Goal: Task Accomplishment & Management: Use online tool/utility

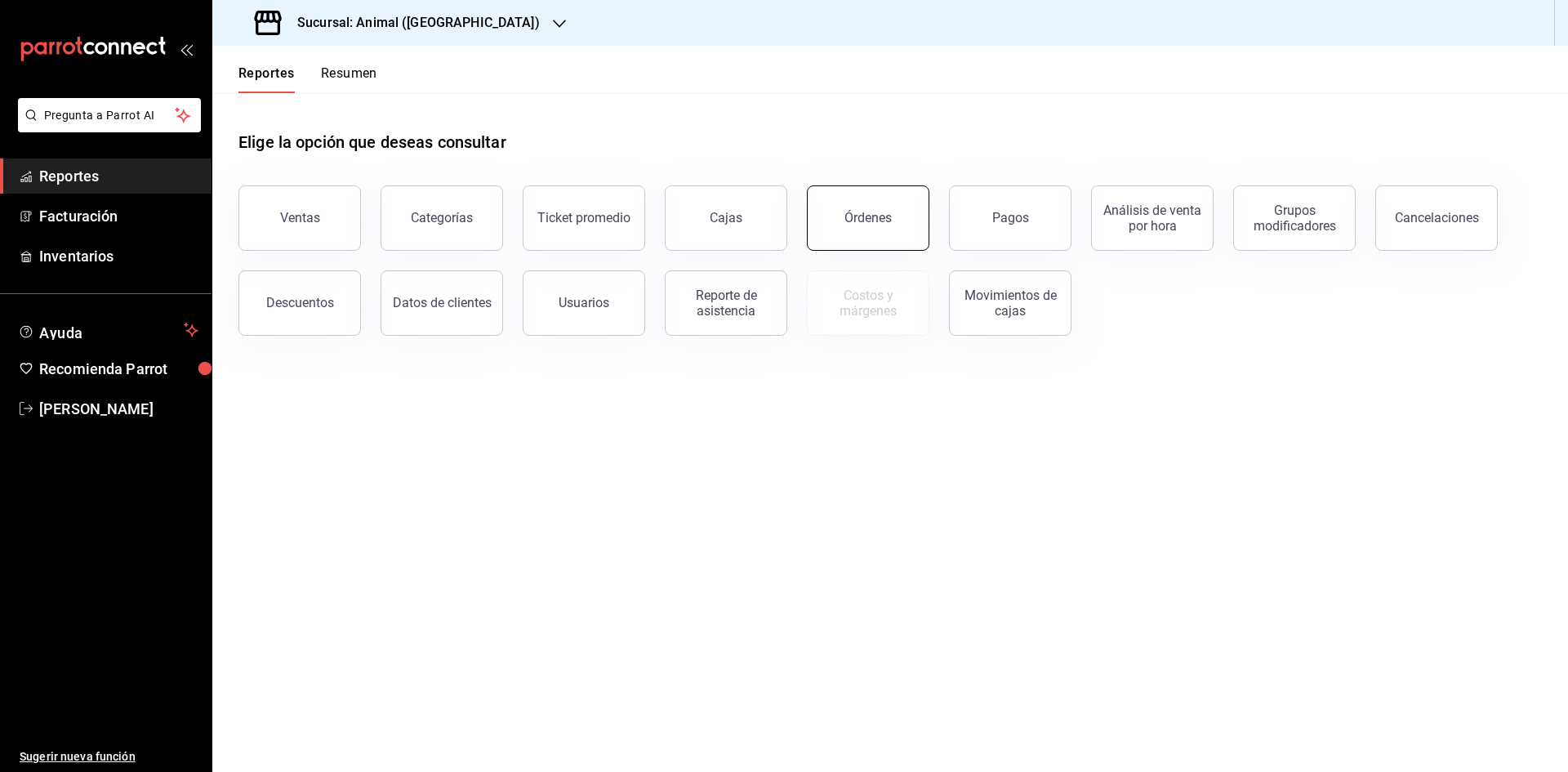
click at [901, 220] on button "Órdenes" at bounding box center [869, 218] width 123 height 65
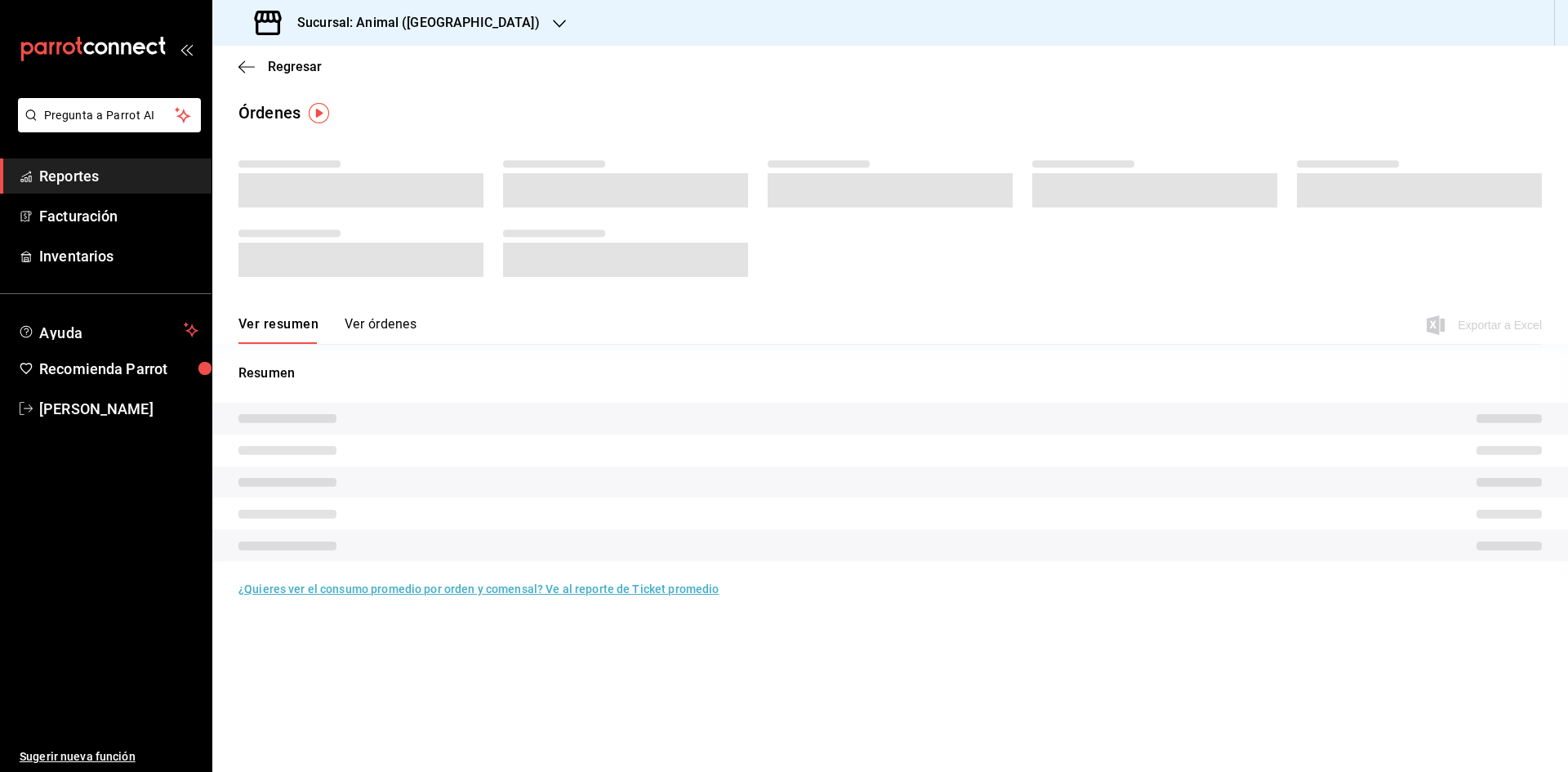
click at [387, 340] on div "Ver resumen Ver órdenes" at bounding box center [327, 330] width 179 height 28
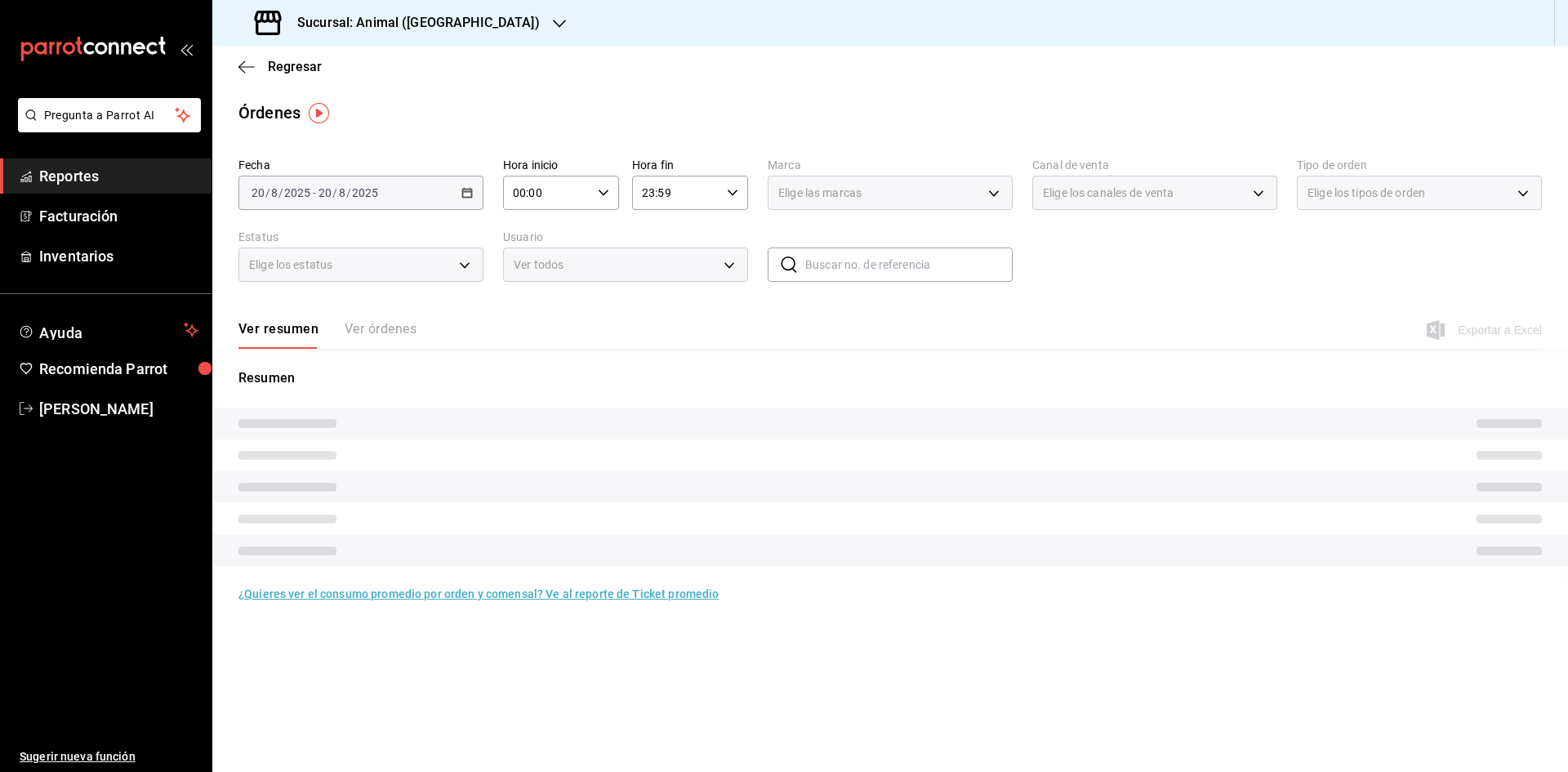
click at [386, 335] on div "Ver resumen Ver órdenes" at bounding box center [327, 335] width 179 height 28
click at [526, 197] on input "00:00" at bounding box center [546, 193] width 88 height 33
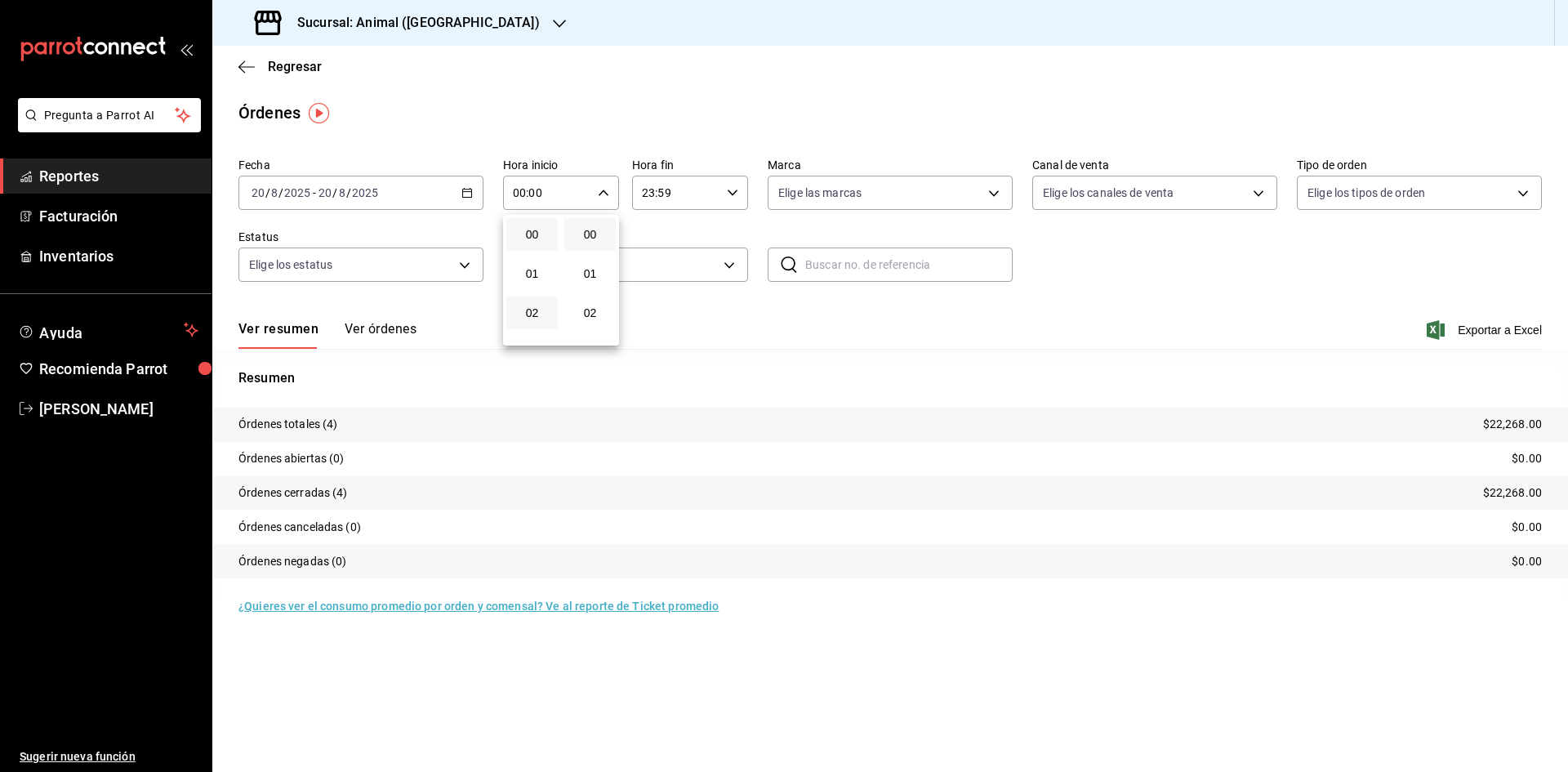
scroll to position [155, 0]
click at [534, 280] on span "05" at bounding box center [533, 276] width 32 height 13
type input "05:00"
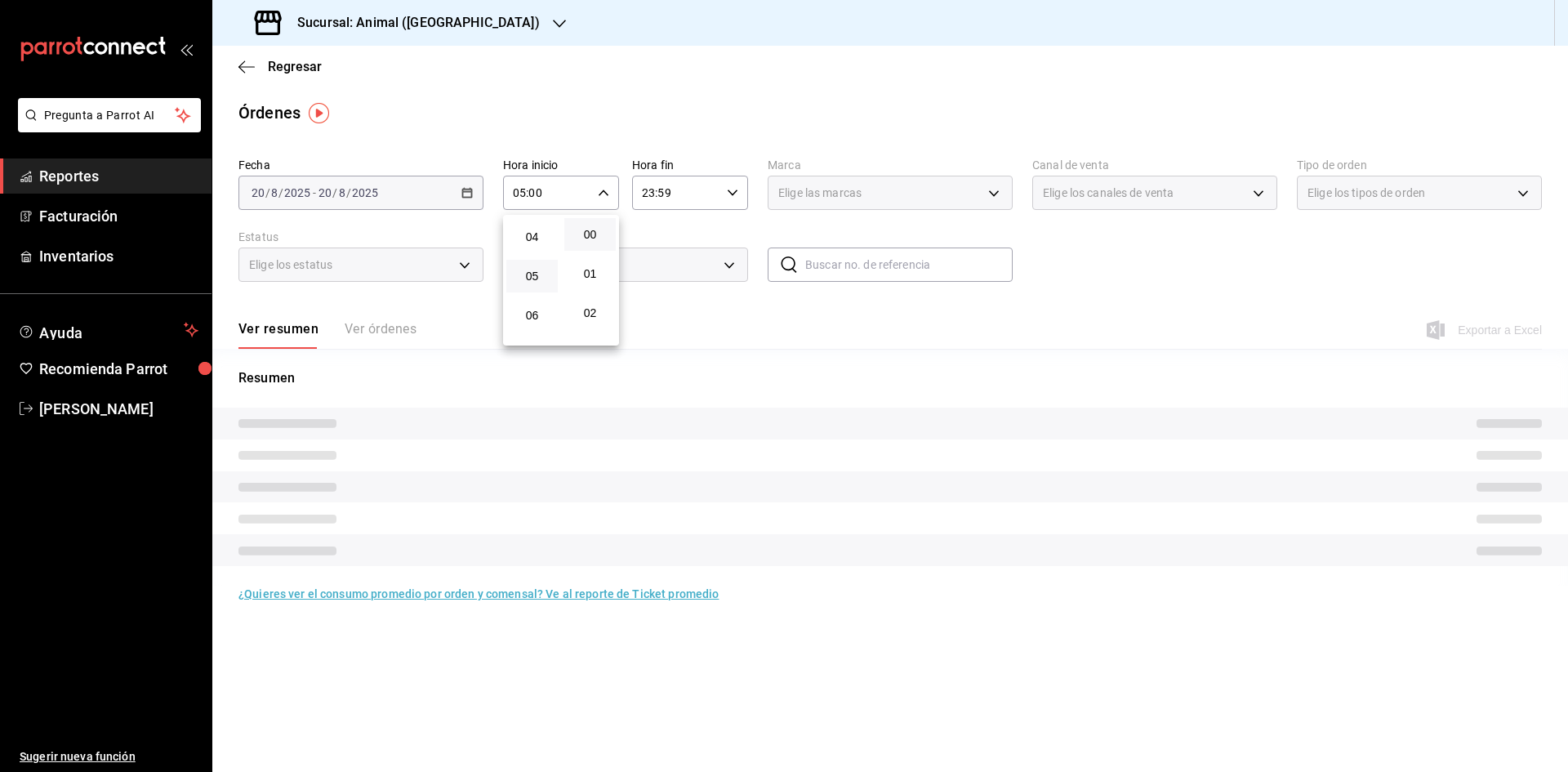
click at [656, 202] on div at bounding box center [784, 386] width 1568 height 772
click at [655, 198] on input "23:59" at bounding box center [675, 193] width 88 height 33
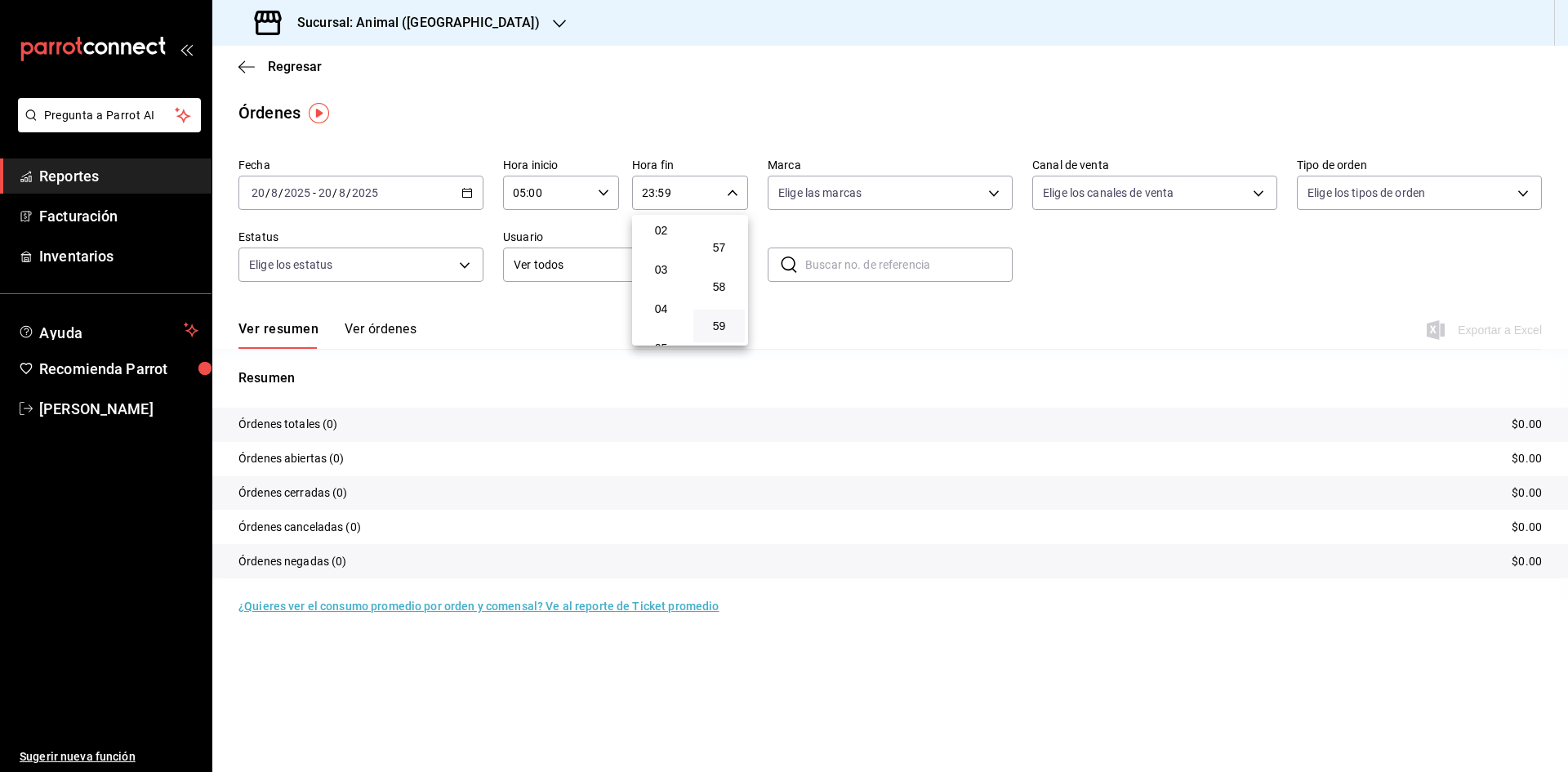
scroll to position [90, 0]
click at [660, 333] on button "05" at bounding box center [662, 340] width 52 height 33
click at [721, 221] on button "00" at bounding box center [719, 234] width 52 height 33
type input "05:00"
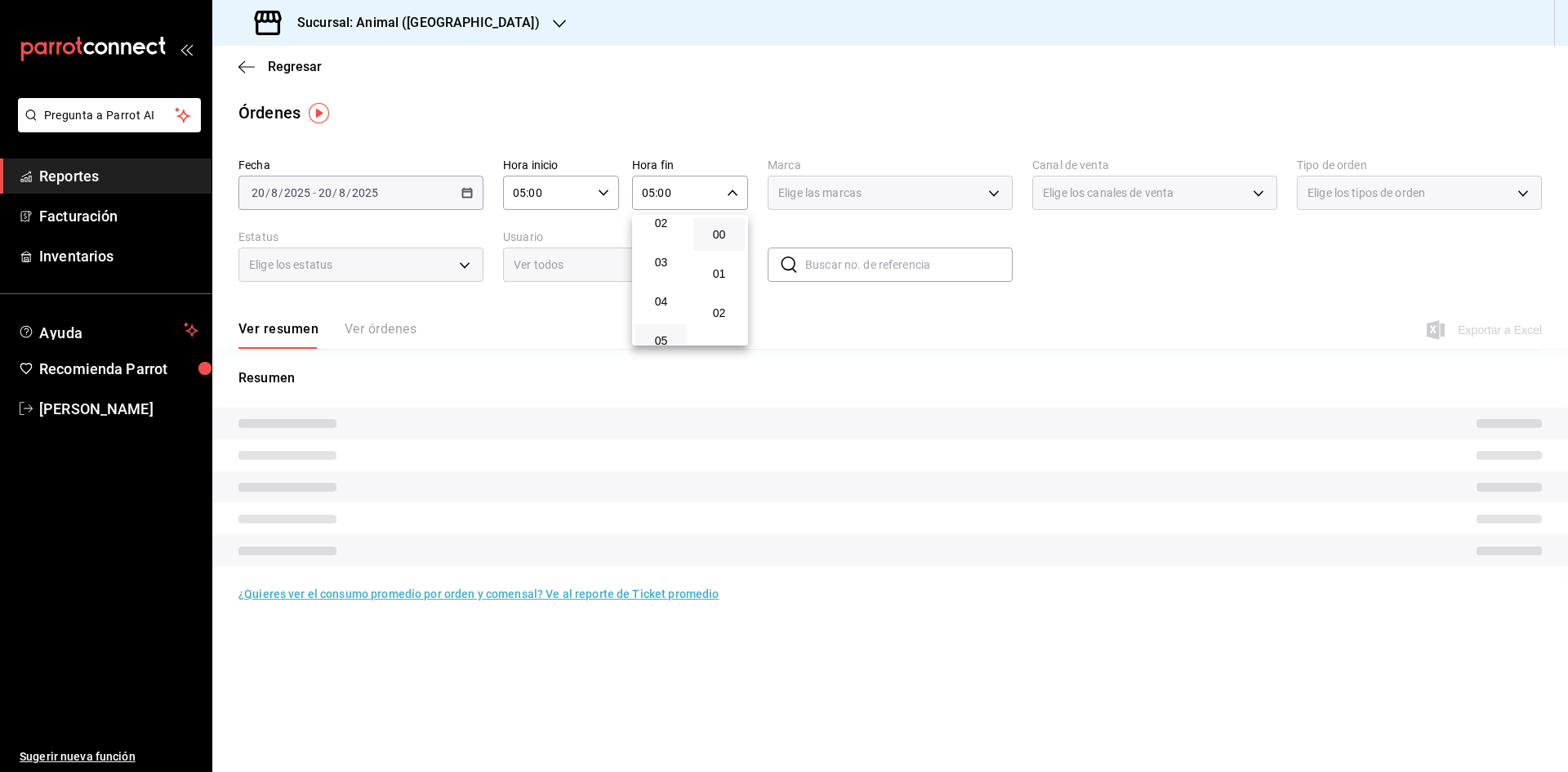
click at [757, 90] on div at bounding box center [784, 386] width 1568 height 772
click at [407, 188] on div "[DATE] [DATE] - [DATE] [DATE]" at bounding box center [360, 193] width 245 height 35
click at [451, 193] on div "[DATE] [DATE] - [DATE] [DATE]" at bounding box center [360, 193] width 245 height 35
click at [457, 193] on div "[DATE] [DATE] - [DATE] [DATE]" at bounding box center [360, 193] width 245 height 35
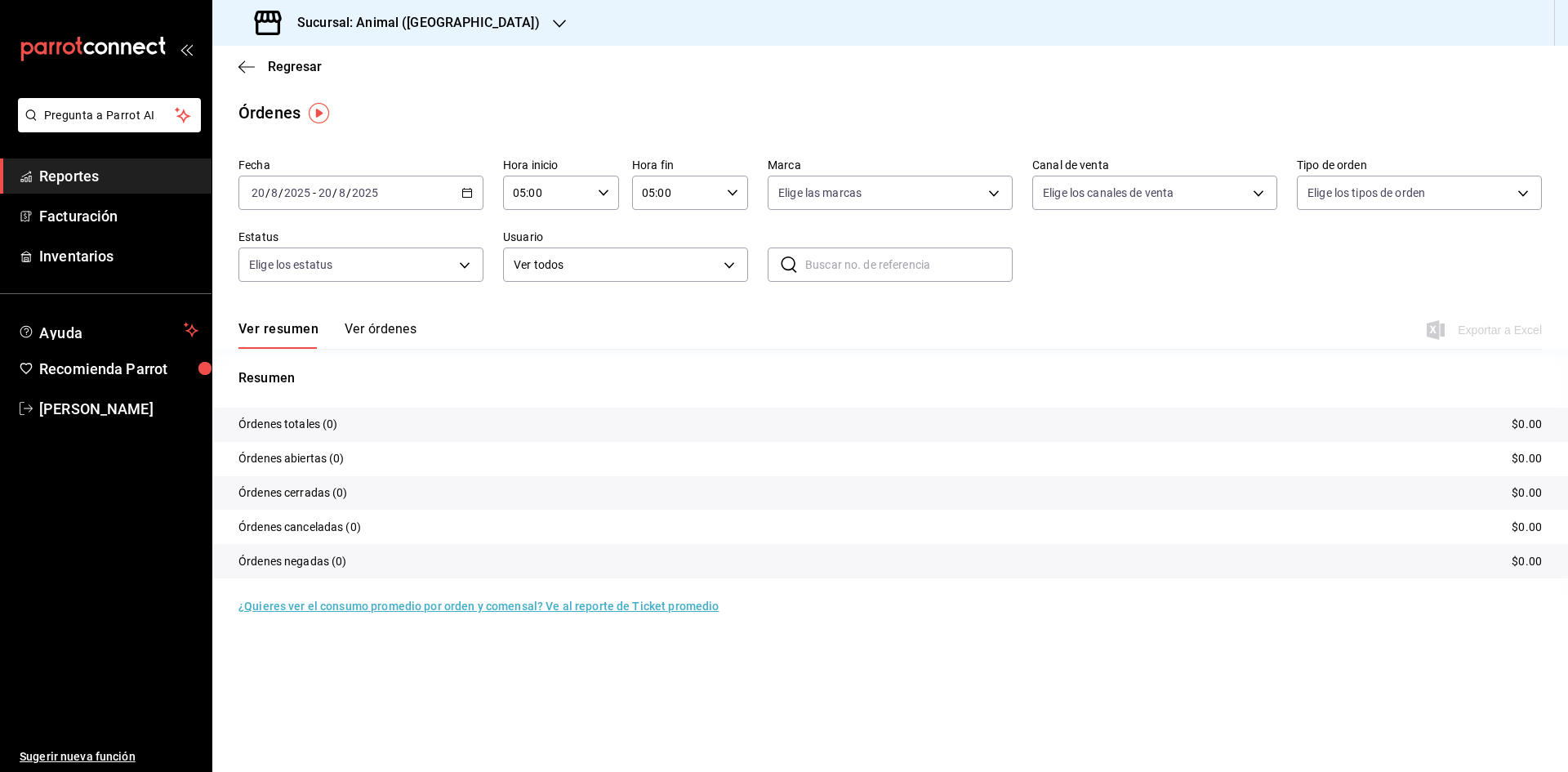
click at [467, 193] on icon "button" at bounding box center [467, 193] width 12 height 12
click at [308, 421] on span "Rango de fechas" at bounding box center [315, 426] width 127 height 17
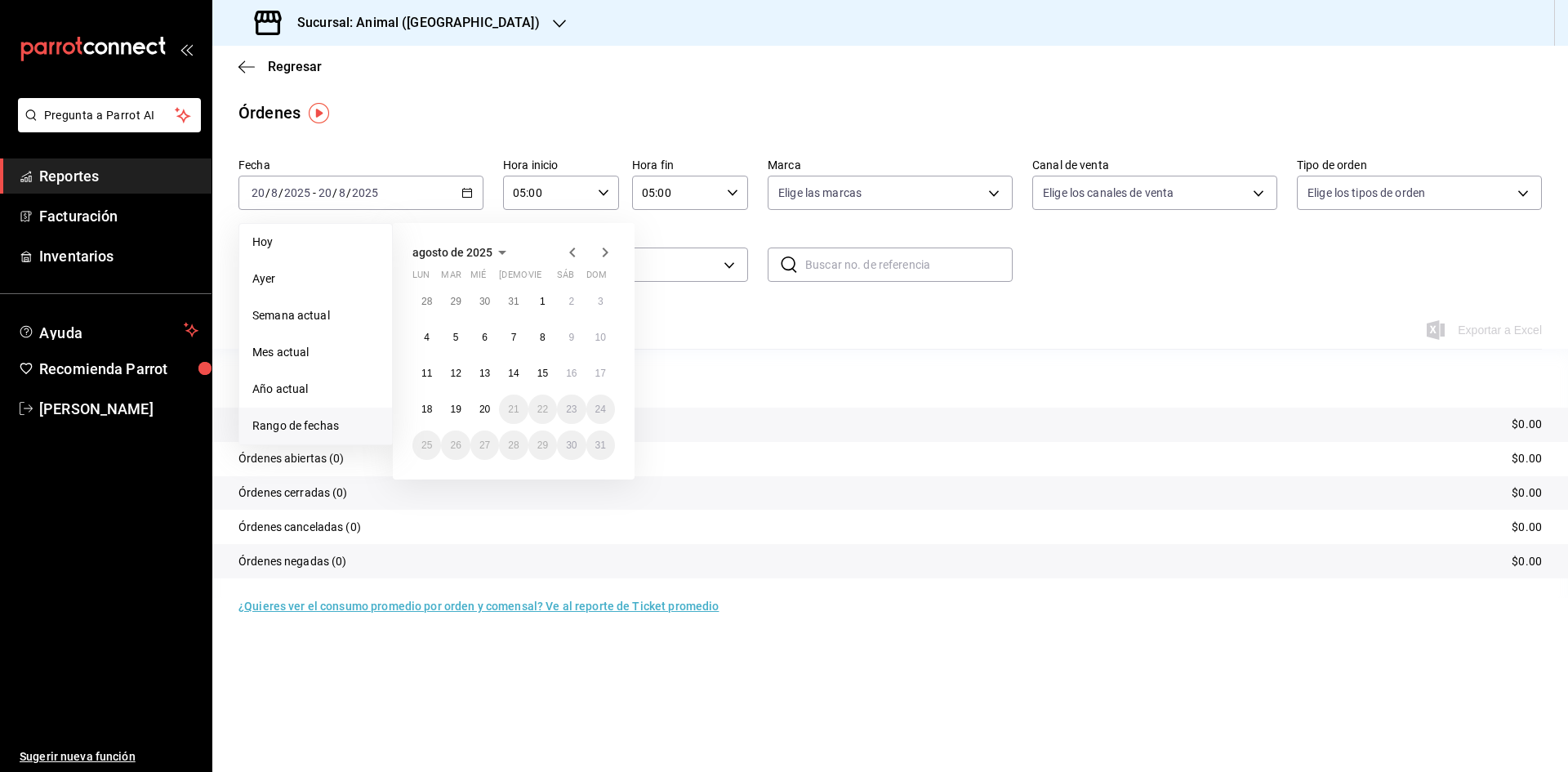
click at [567, 262] on icon "button" at bounding box center [572, 253] width 20 height 20
click at [465, 304] on button "1" at bounding box center [455, 309] width 29 height 30
click at [512, 447] on abbr "31" at bounding box center [513, 452] width 11 height 12
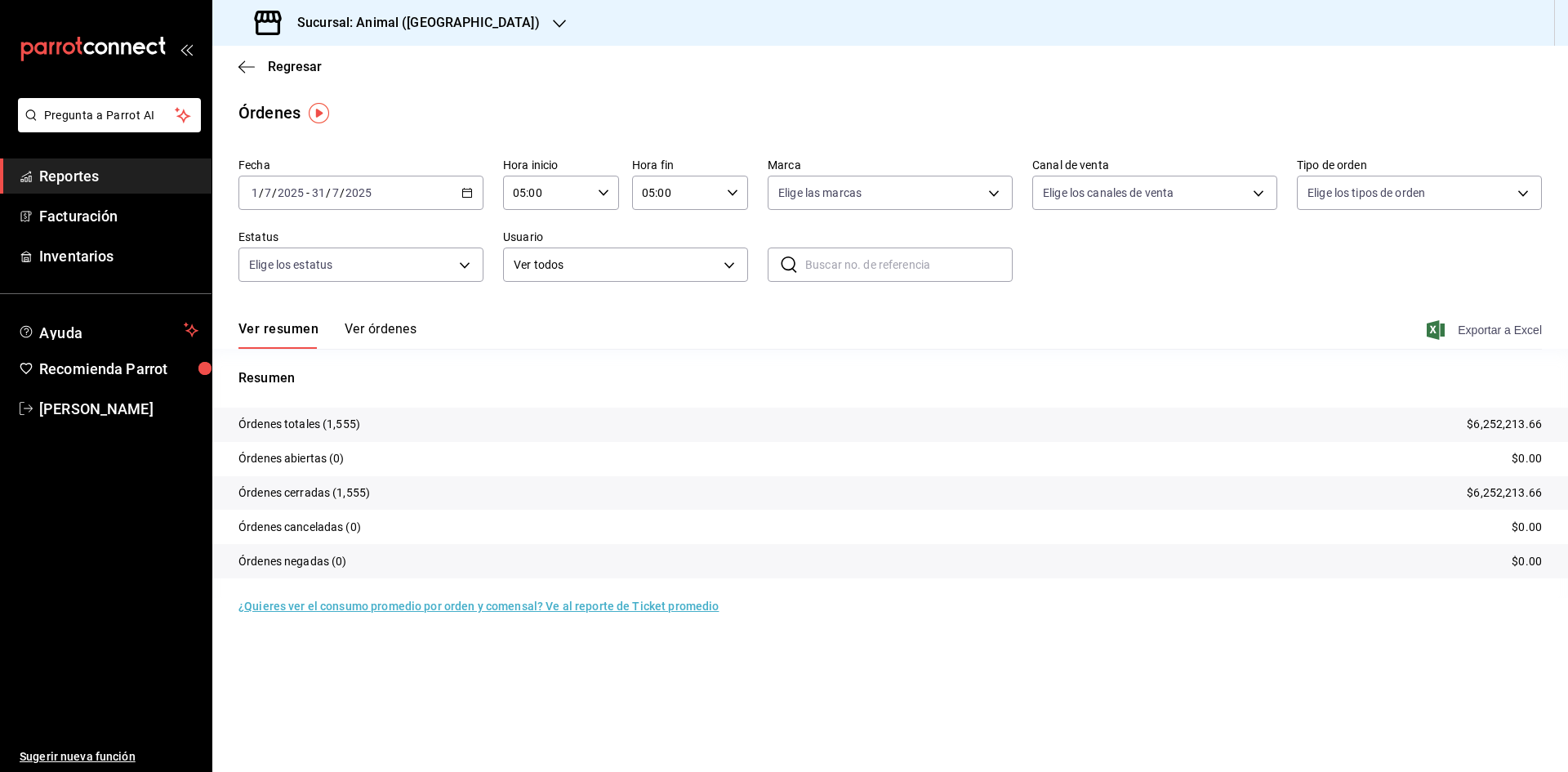
click at [1486, 329] on span "Exportar a Excel" at bounding box center [1486, 330] width 112 height 20
click at [404, 327] on button "Ver órdenes" at bounding box center [381, 335] width 71 height 28
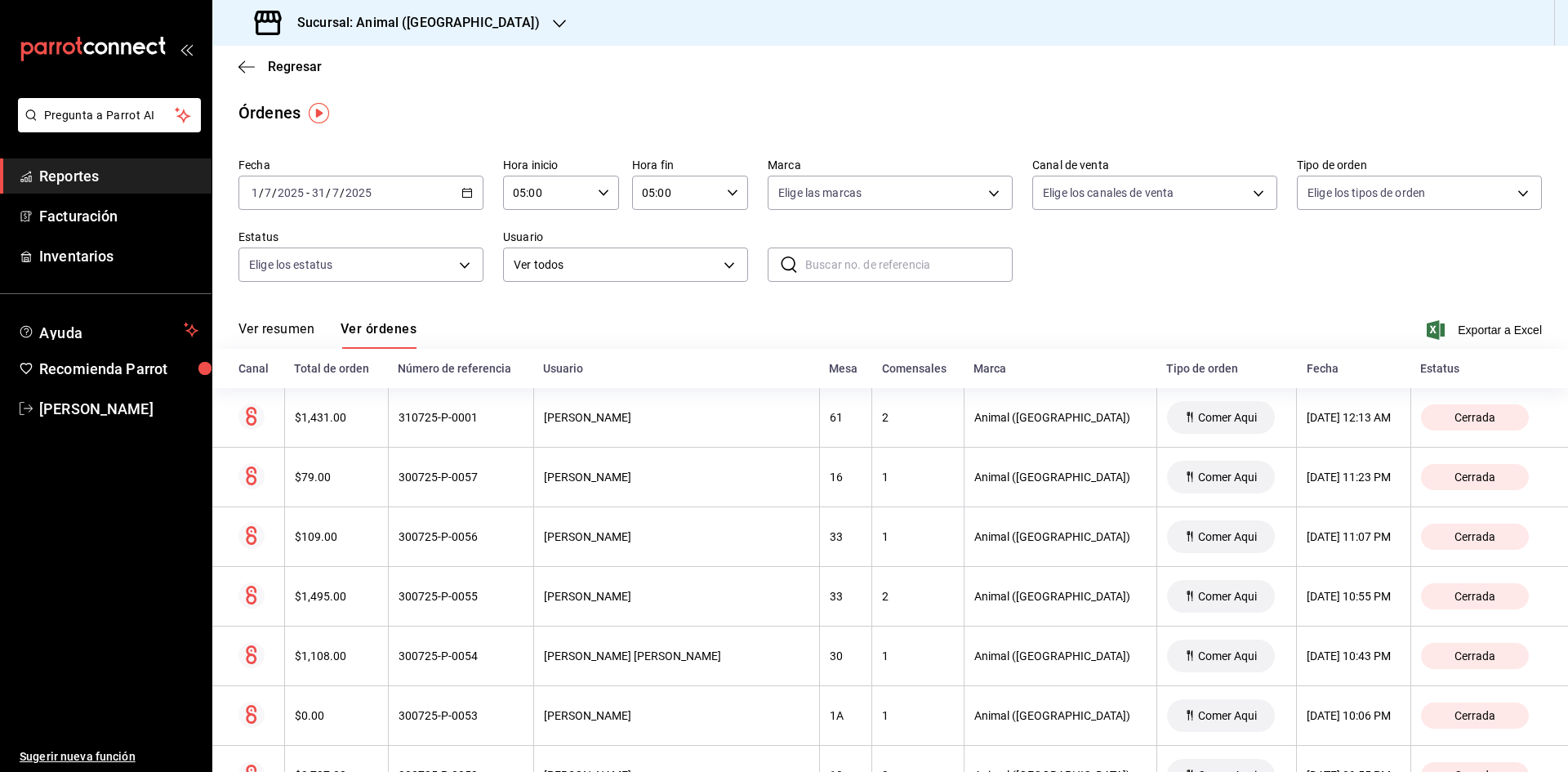
click at [442, 187] on div "[DATE] [DATE] - [DATE] [DATE]" at bounding box center [360, 193] width 245 height 35
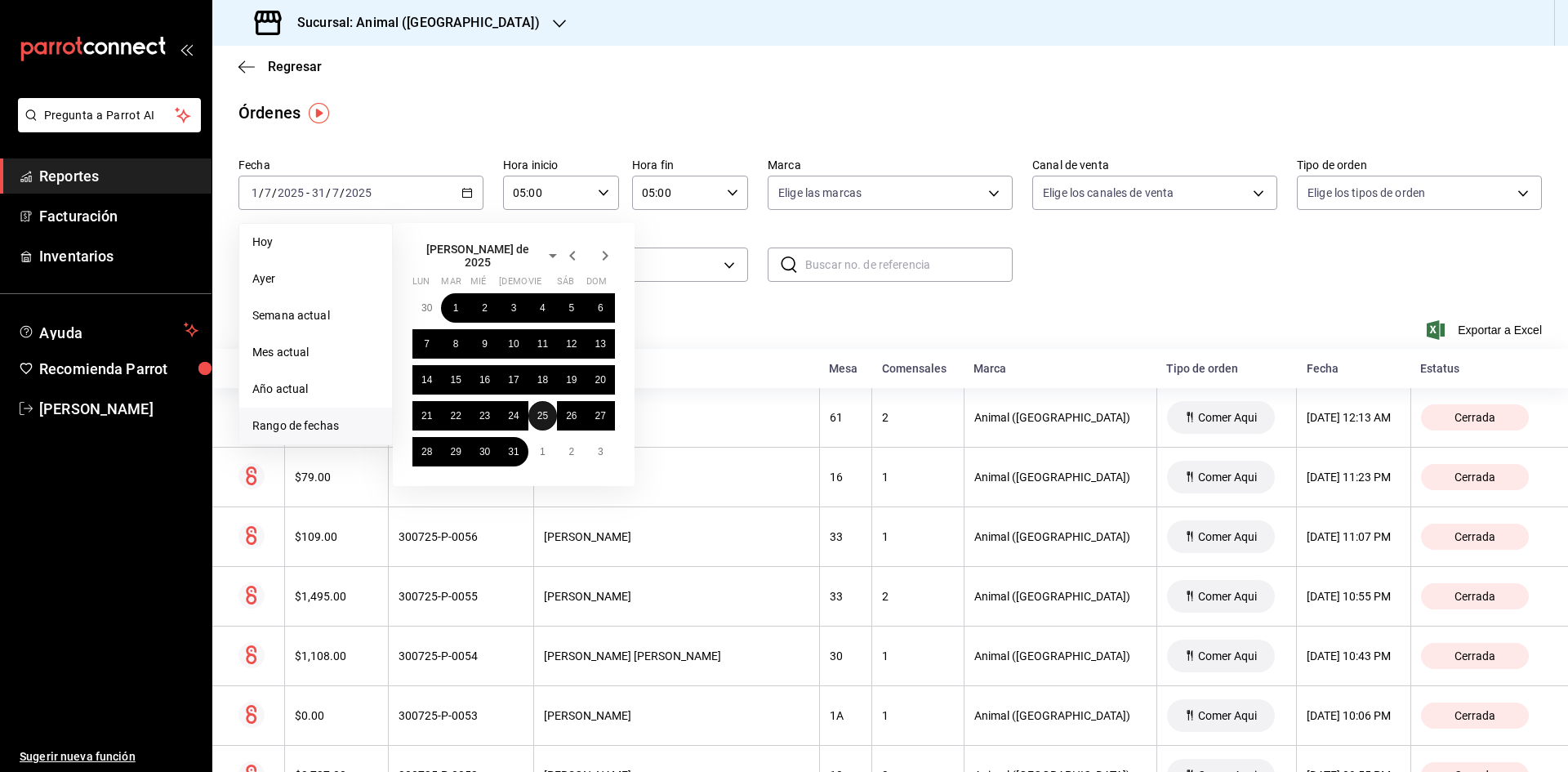
click at [533, 411] on button "25" at bounding box center [543, 416] width 29 height 30
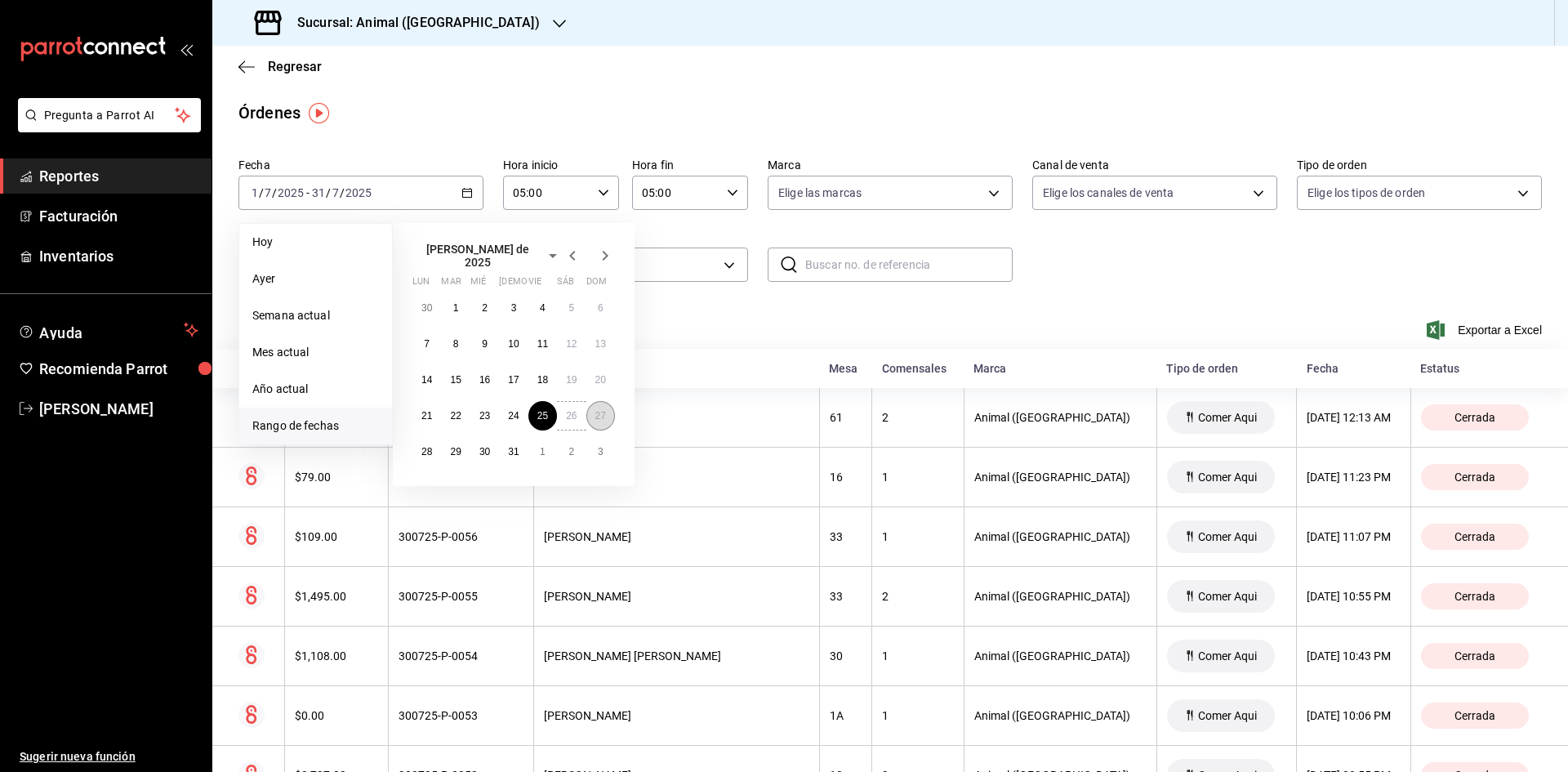
click at [614, 411] on button "27" at bounding box center [600, 416] width 29 height 30
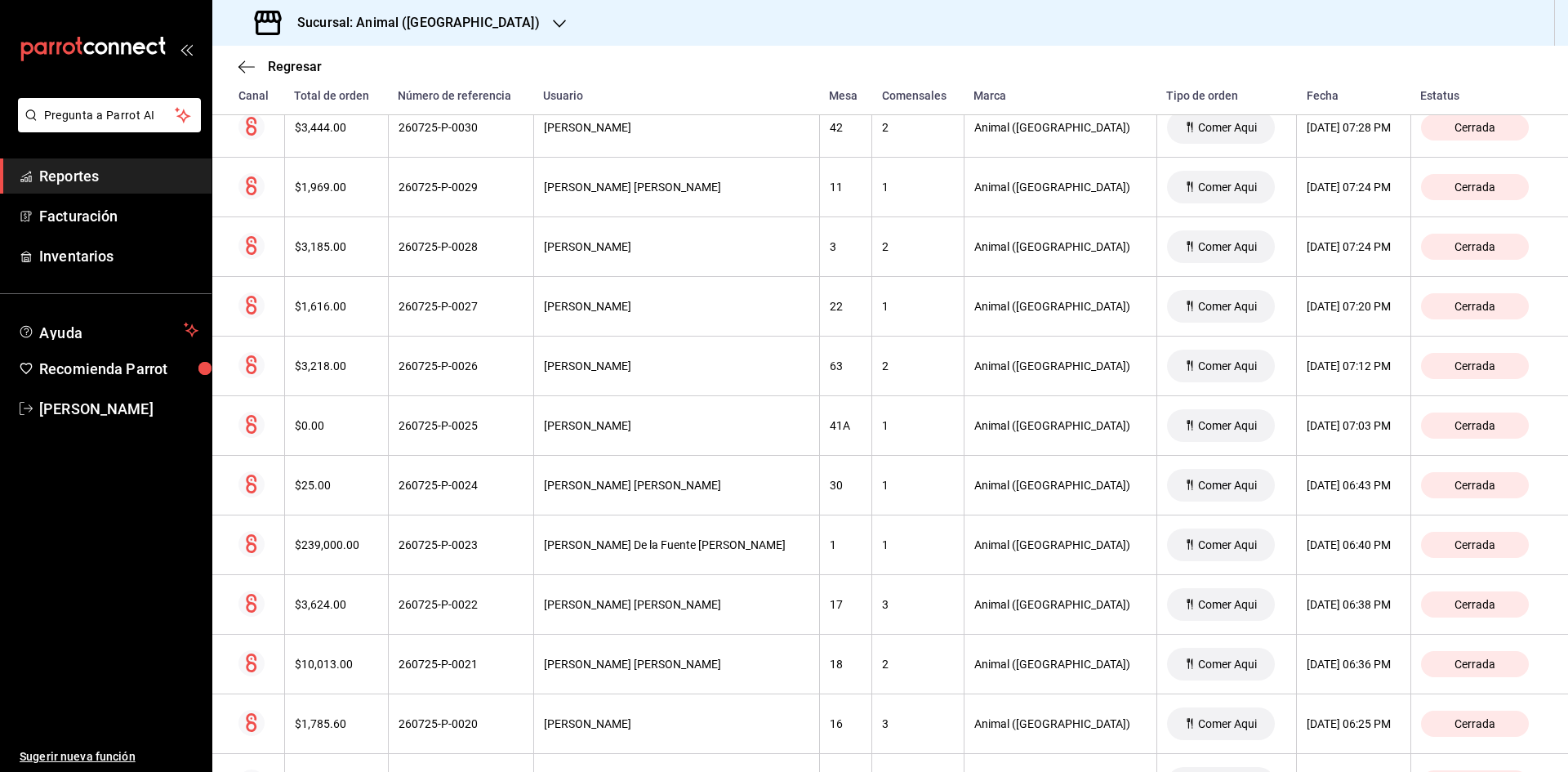
scroll to position [1274, 0]
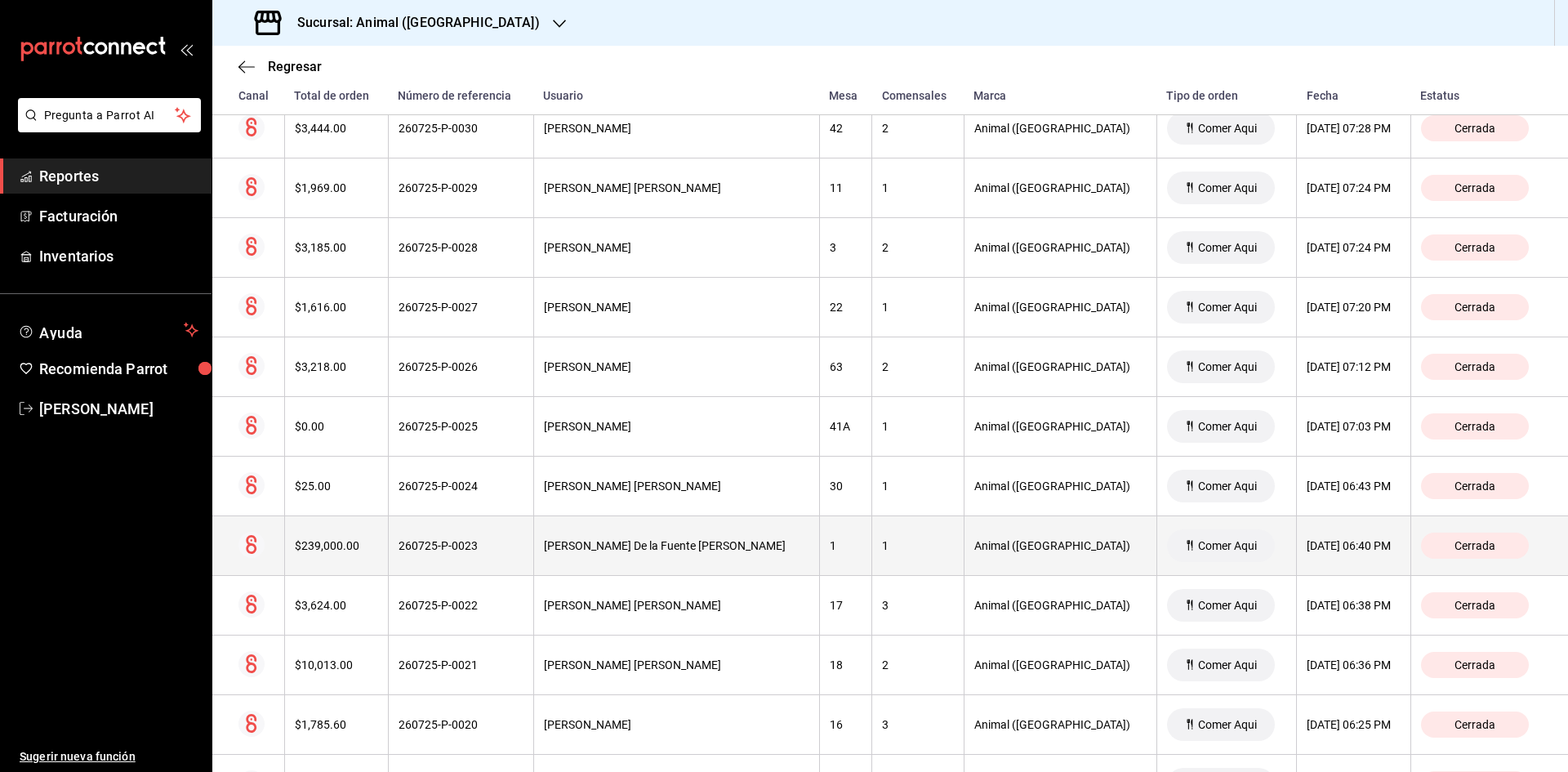
click at [1307, 542] on div "[DATE] 06:40 PM" at bounding box center [1354, 546] width 94 height 13
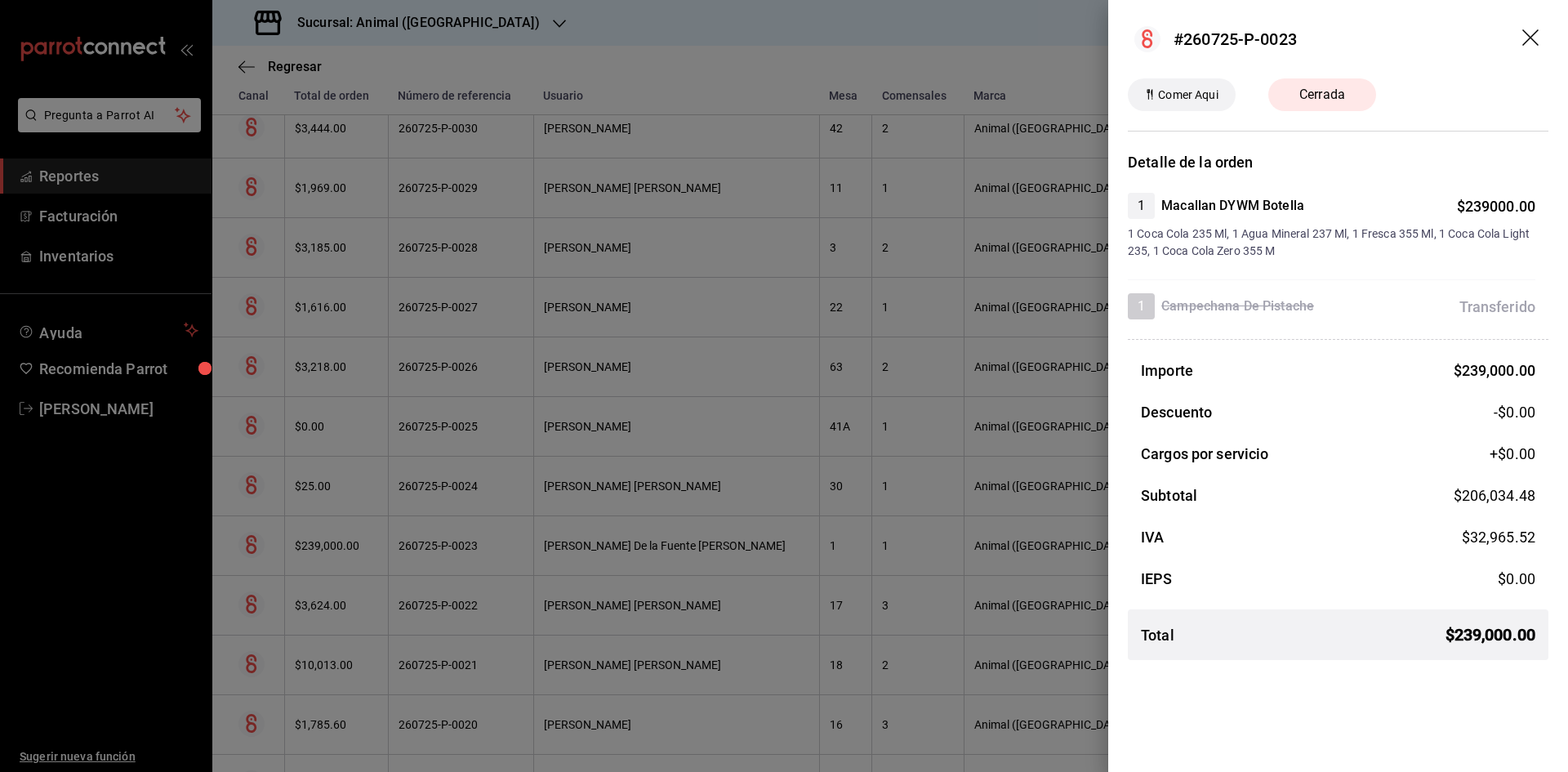
click at [850, 205] on div at bounding box center [784, 386] width 1568 height 772
